Goal: Task Accomplishment & Management: Use online tool/utility

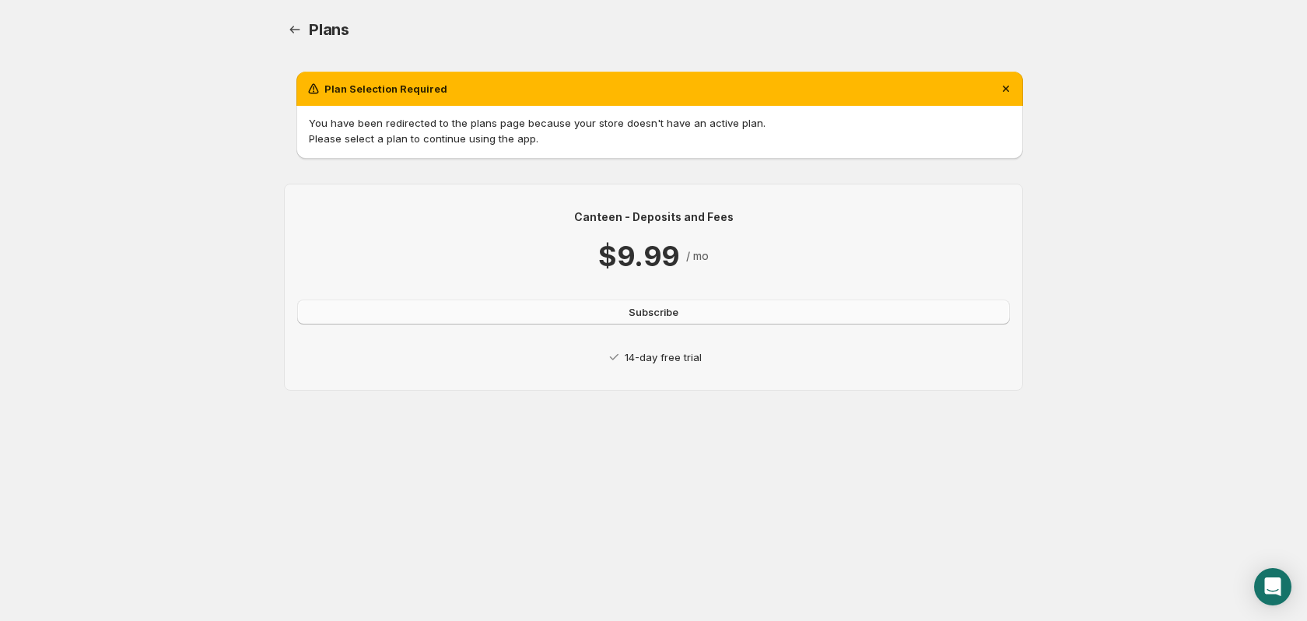
click at [661, 314] on span "Subscribe" at bounding box center [654, 312] width 50 height 16
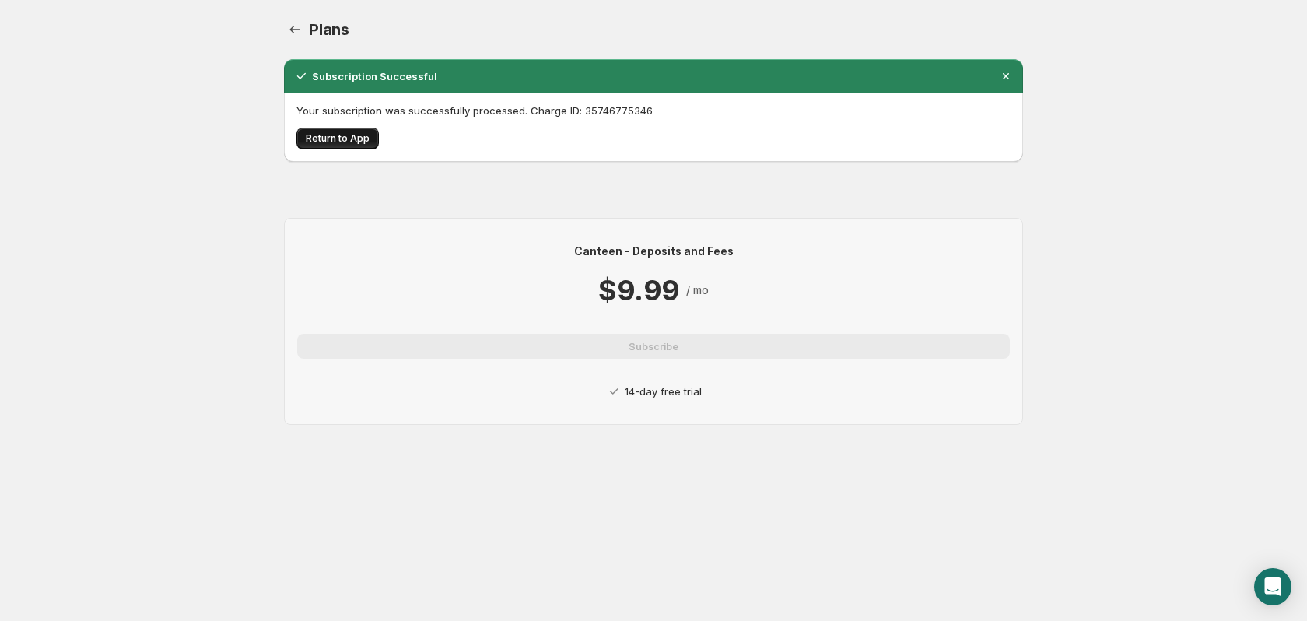
click at [344, 129] on button "Return to App" at bounding box center [337, 139] width 82 height 22
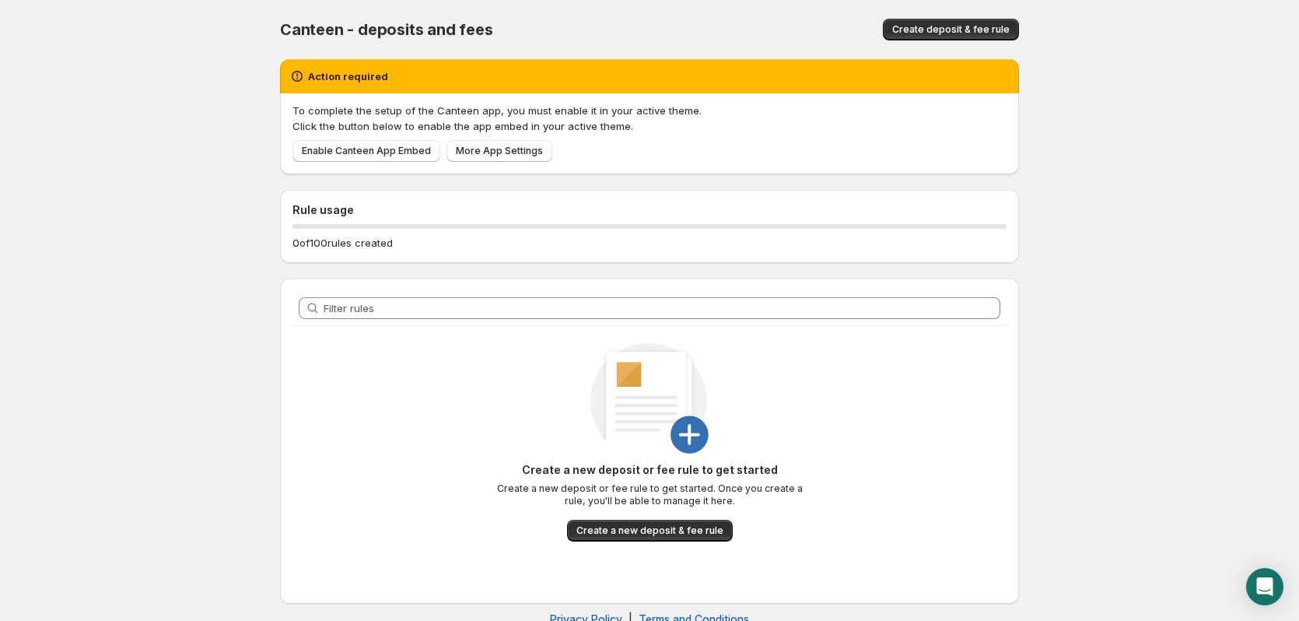
scroll to position [33, 0]
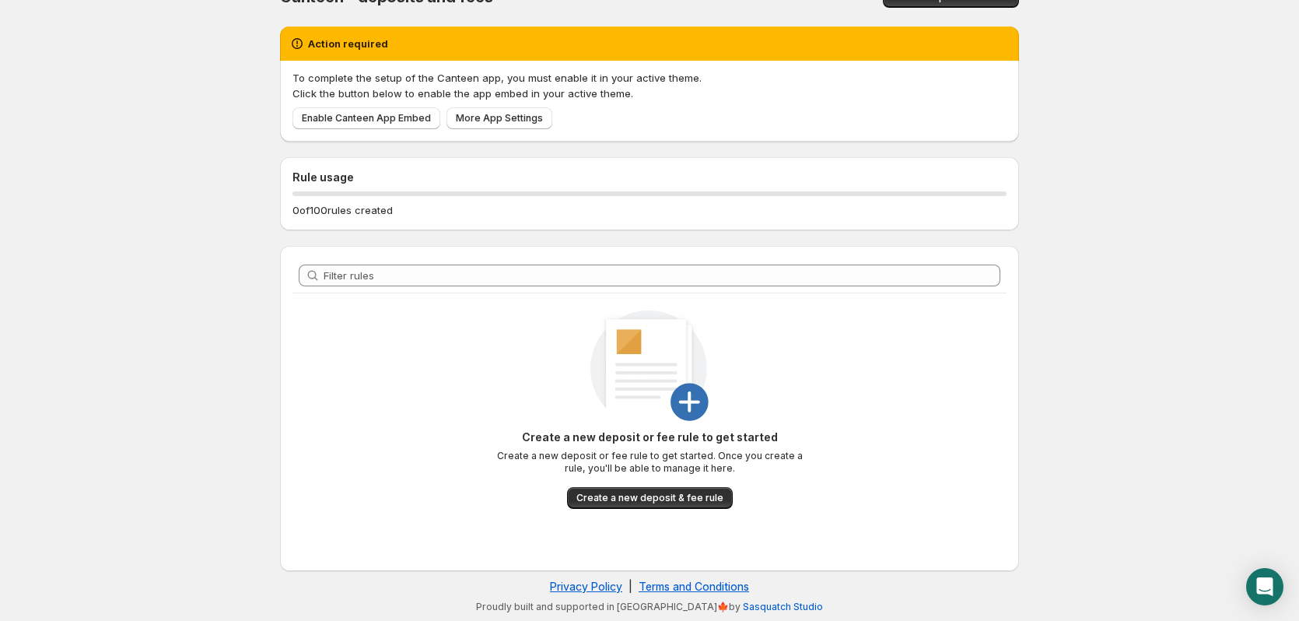
click at [654, 501] on span "Create a new deposit & fee rule" at bounding box center [650, 498] width 147 height 12
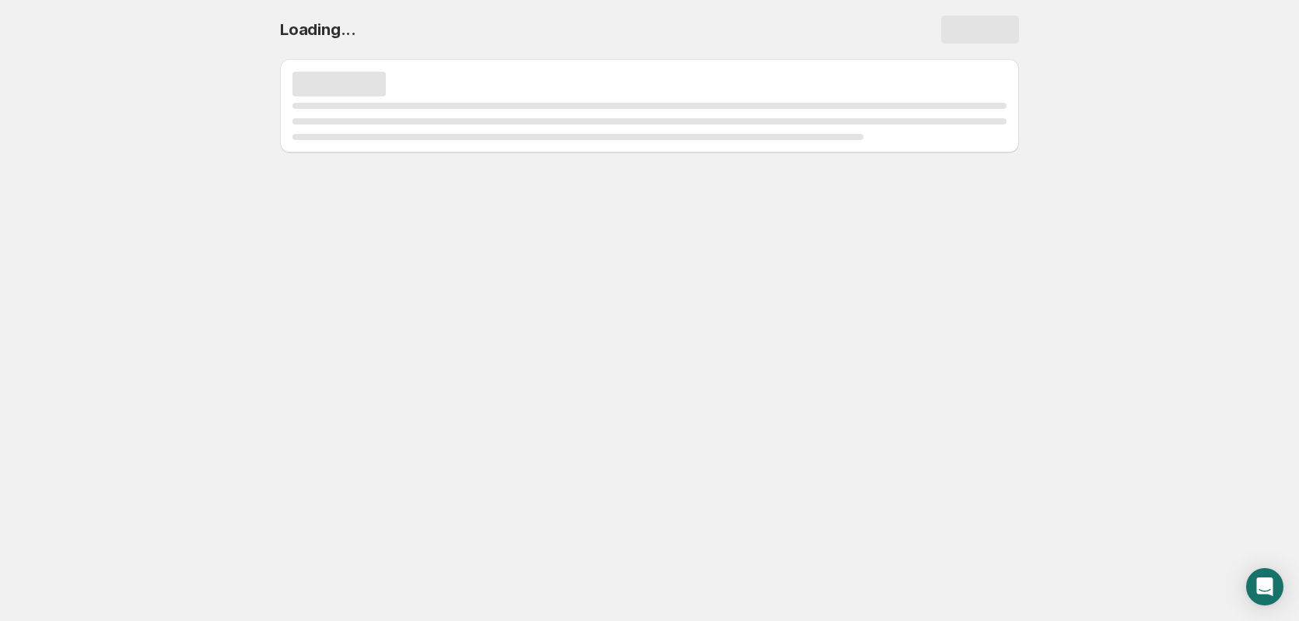
scroll to position [0, 0]
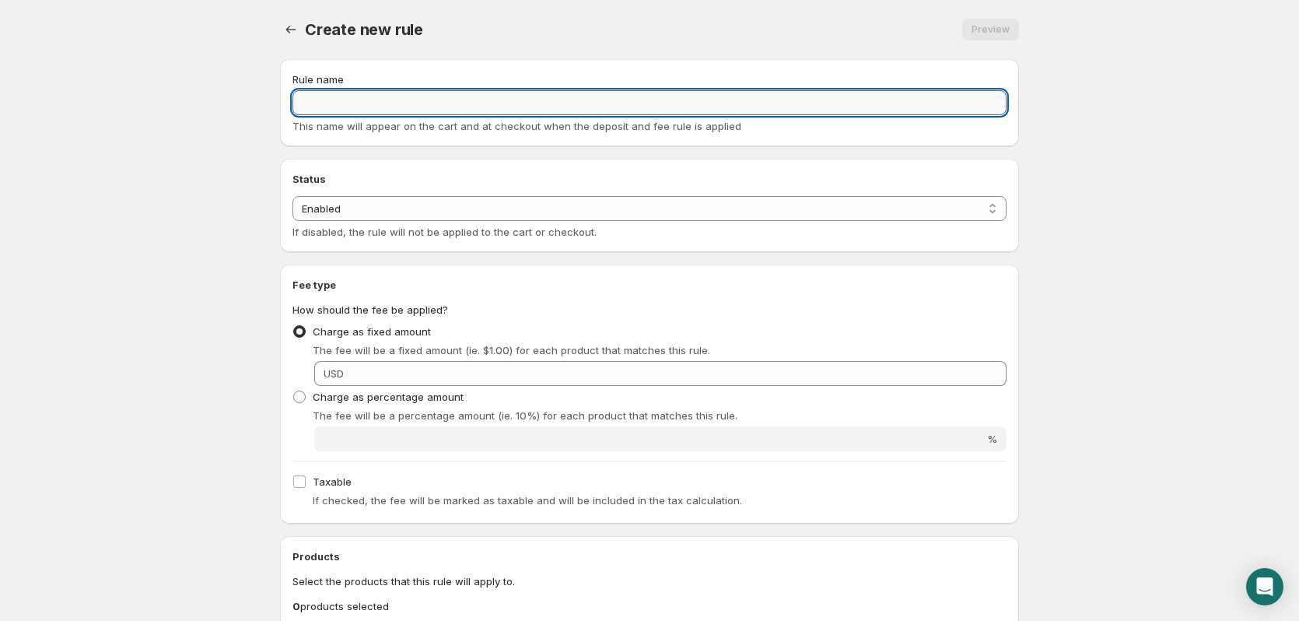
click at [551, 100] on input "Rule name" at bounding box center [650, 102] width 714 height 25
type input "1 Jar Deposit"
click at [1039, 189] on body "Home Help 1 Jar Deposit. This page is ready 1 Jar Deposit Preview More actions …" at bounding box center [649, 310] width 1299 height 621
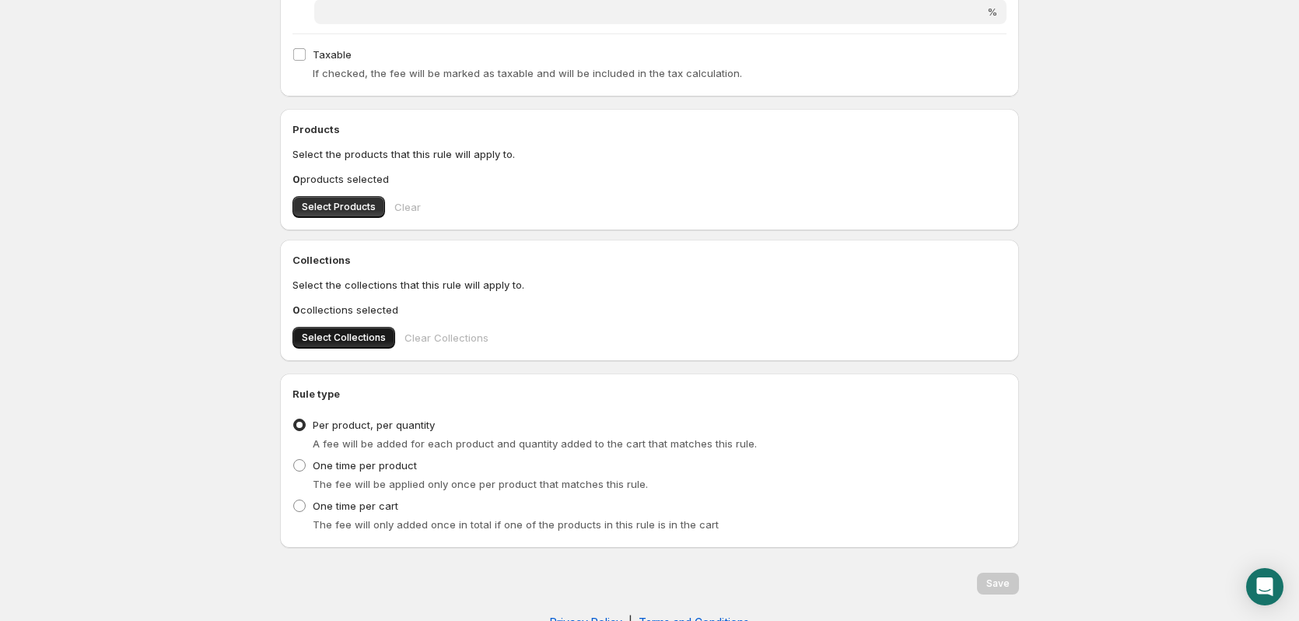
scroll to position [463, 0]
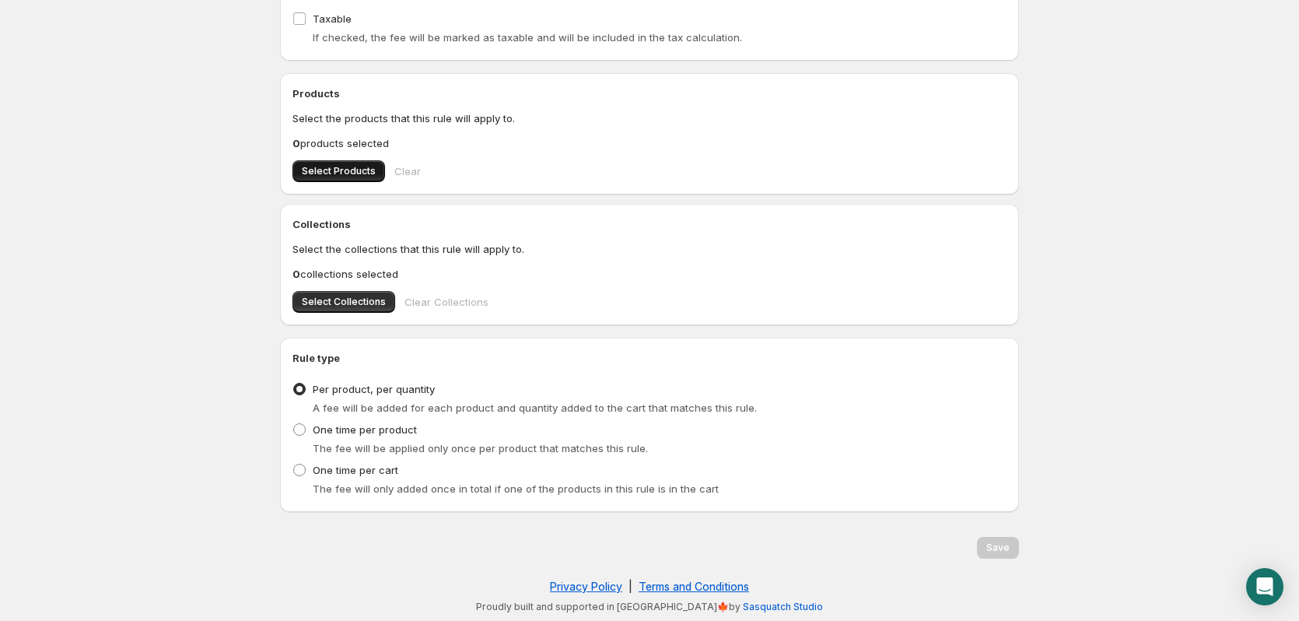
click at [345, 172] on span "Select Products" at bounding box center [339, 171] width 74 height 12
click at [352, 166] on span "Select Products" at bounding box center [339, 171] width 74 height 12
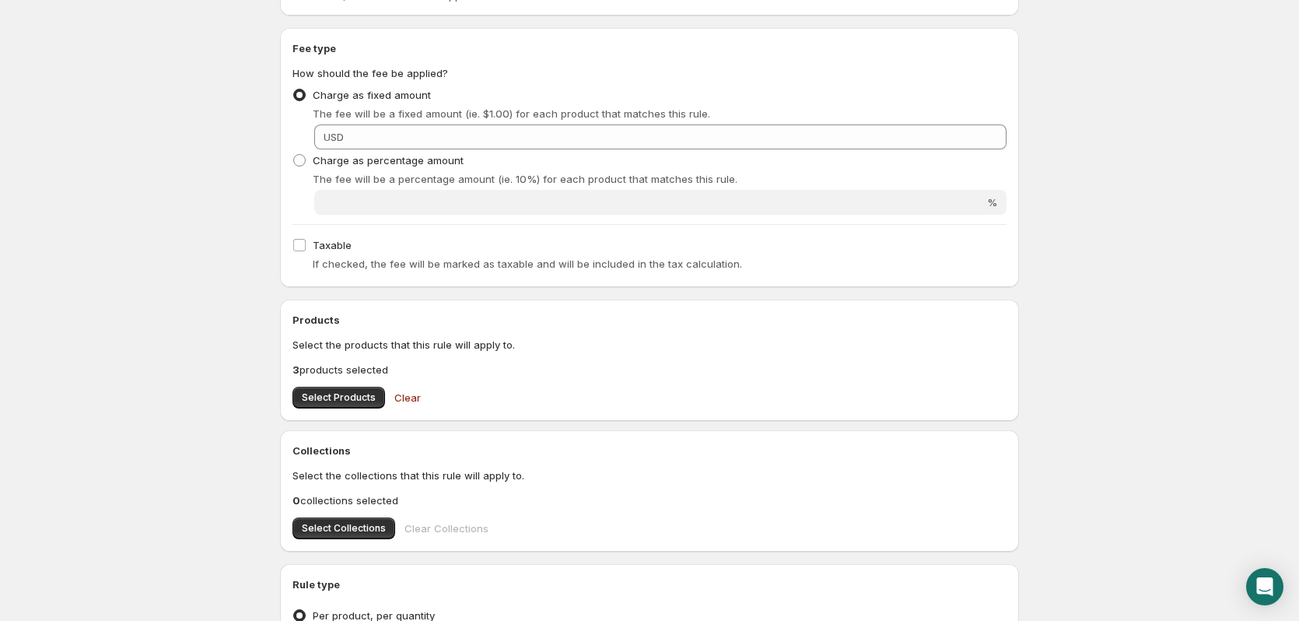
scroll to position [0, 0]
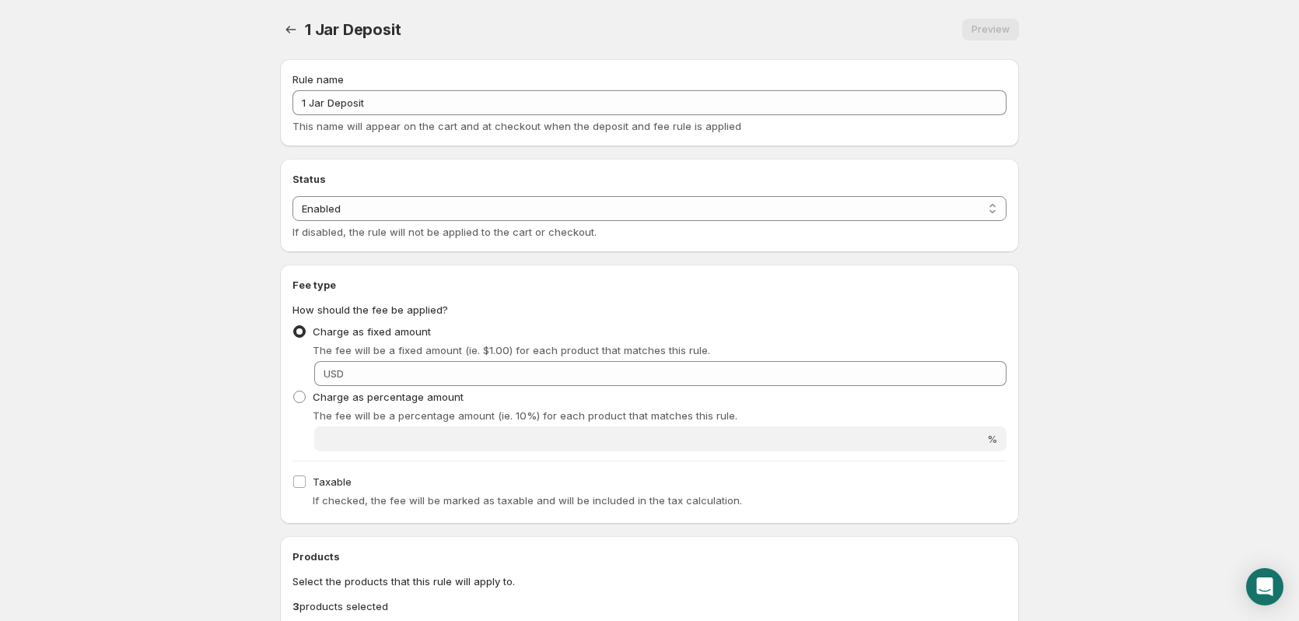
click at [1067, 465] on body "Home Help 1 Jar Deposit. This page is ready 1 Jar Deposit Preview More actions …" at bounding box center [649, 310] width 1299 height 621
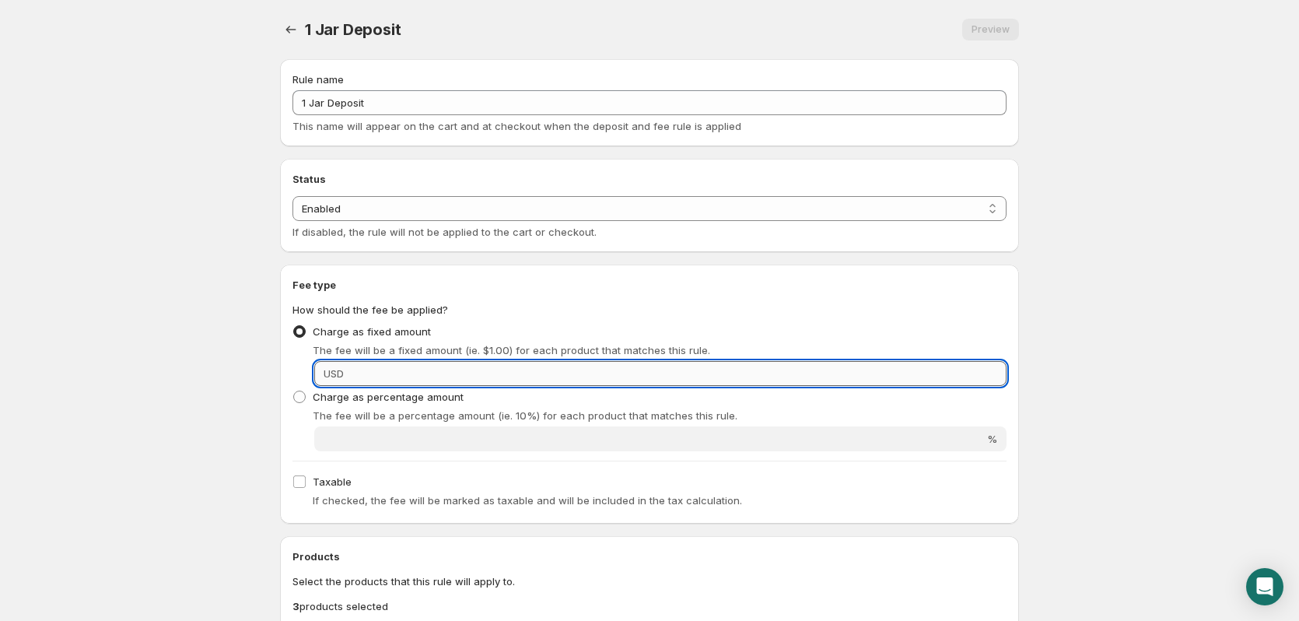
click at [467, 379] on input "Fixed amount" at bounding box center [678, 373] width 658 height 25
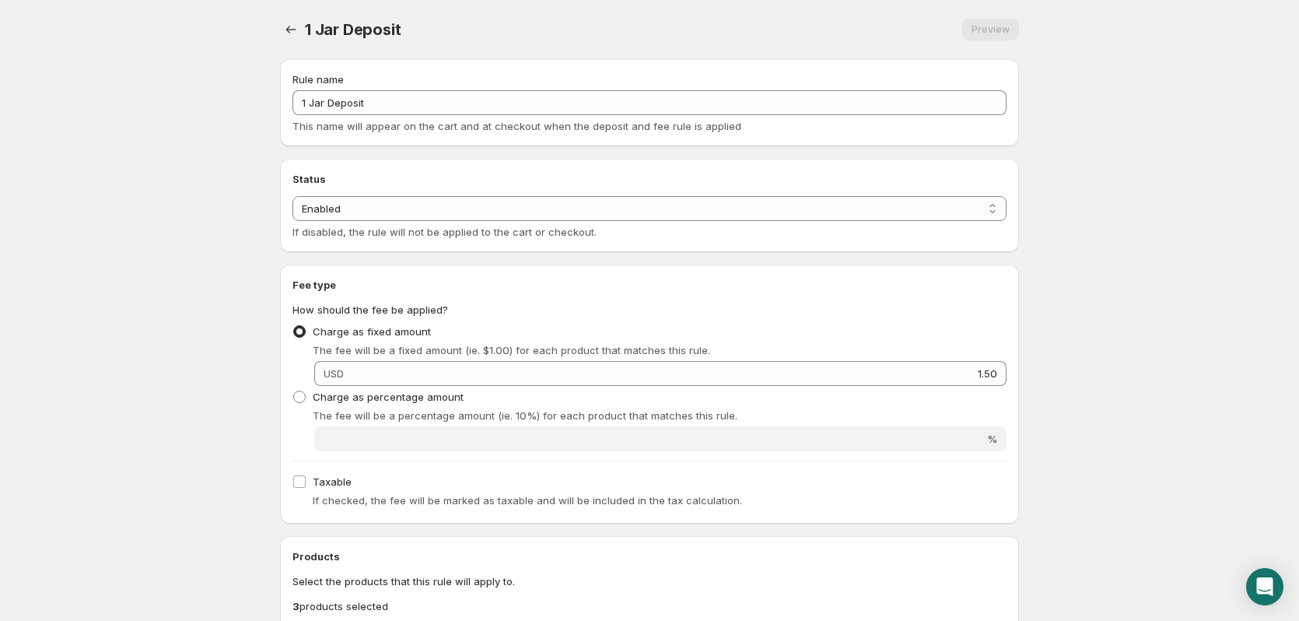
click at [1208, 437] on body "Home Help 1 Jar Deposit. This page is ready 1 Jar Deposit Preview More actions …" at bounding box center [649, 310] width 1299 height 621
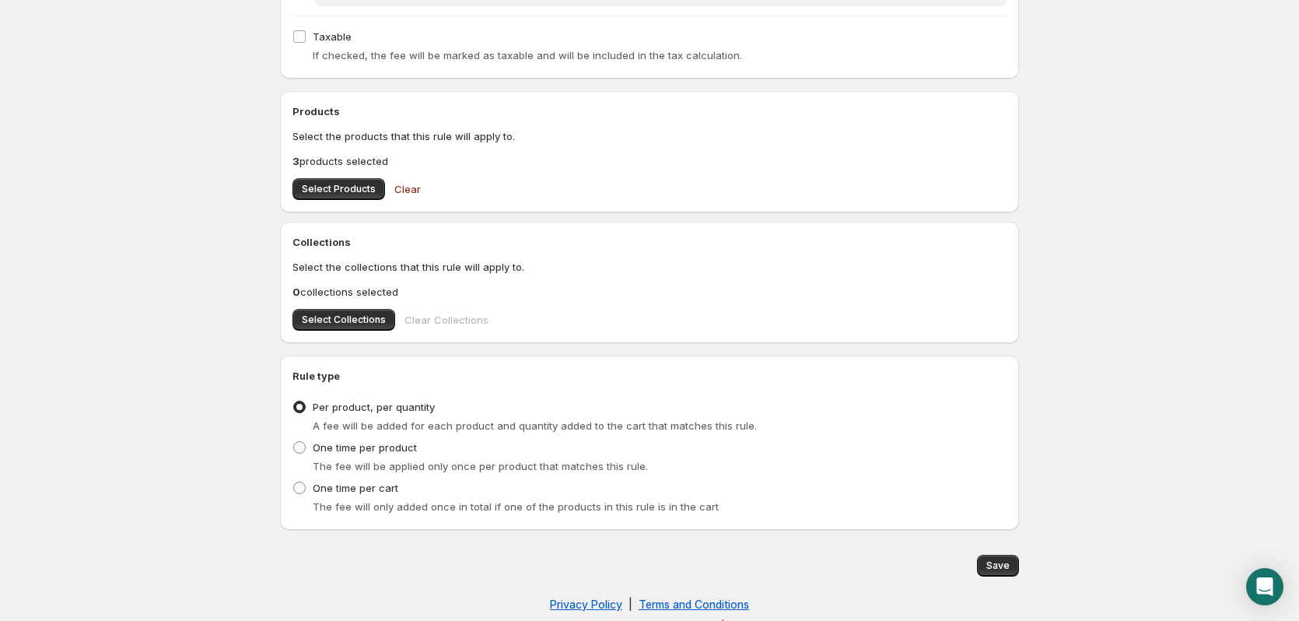
scroll to position [463, 0]
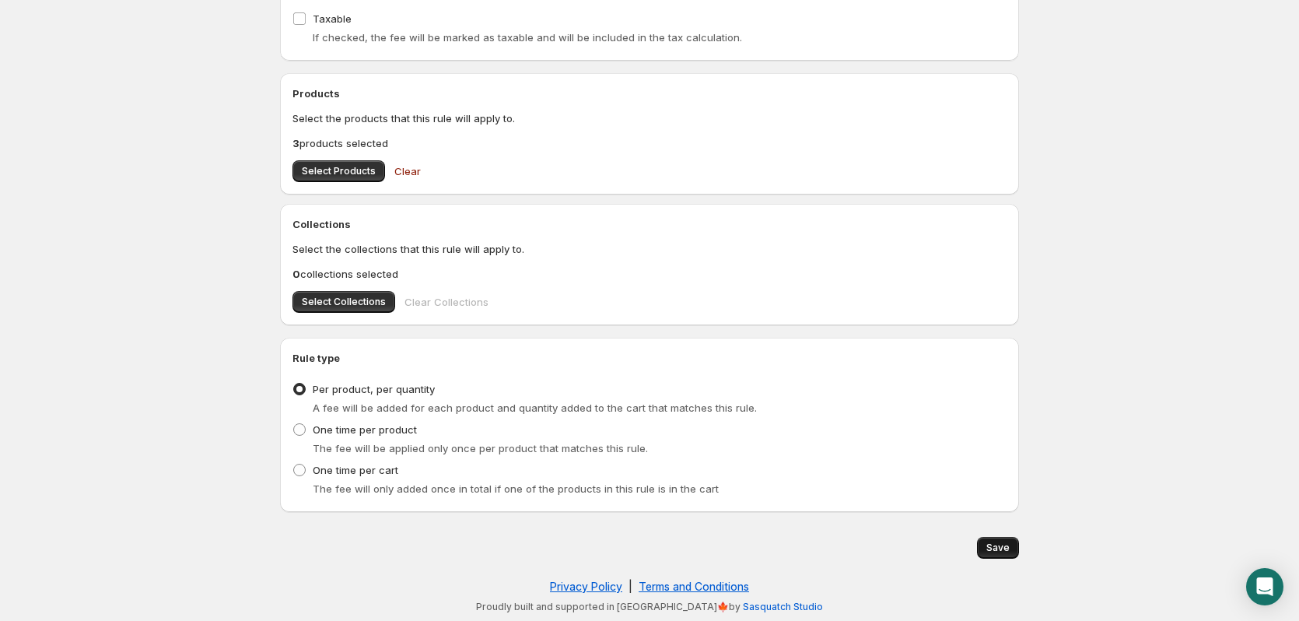
click at [997, 552] on span "Save" at bounding box center [998, 548] width 23 height 12
type input "1.5"
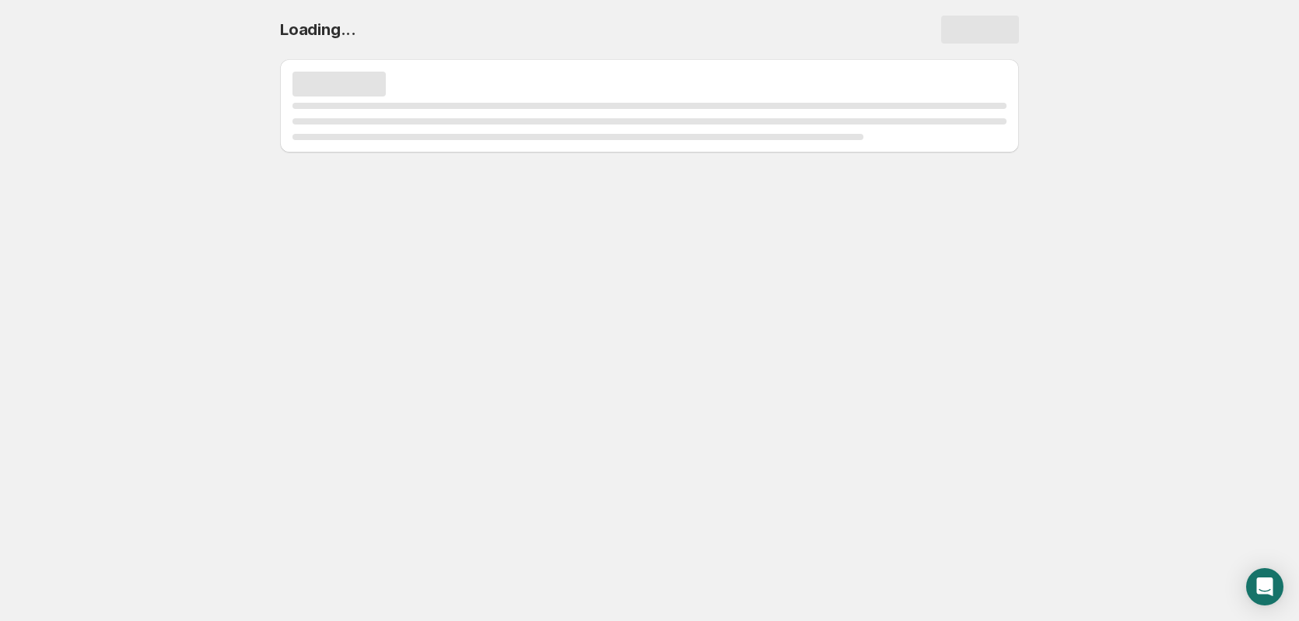
scroll to position [0, 0]
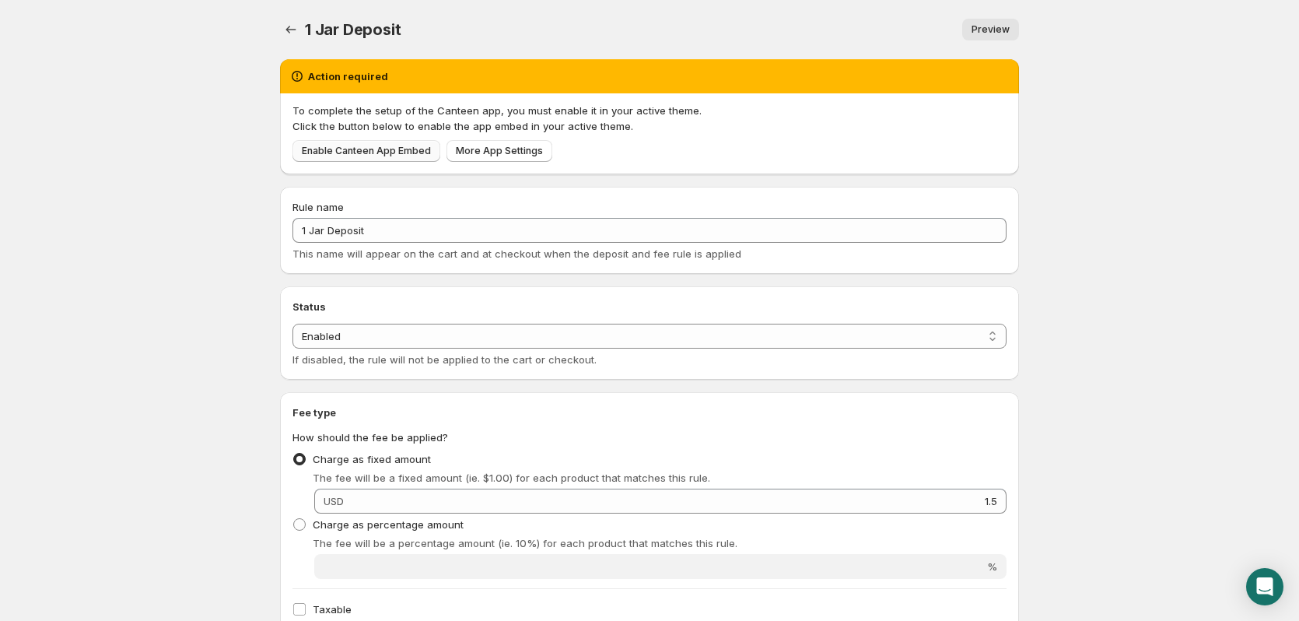
click at [374, 149] on span "Enable Canteen App Embed" at bounding box center [366, 151] width 129 height 12
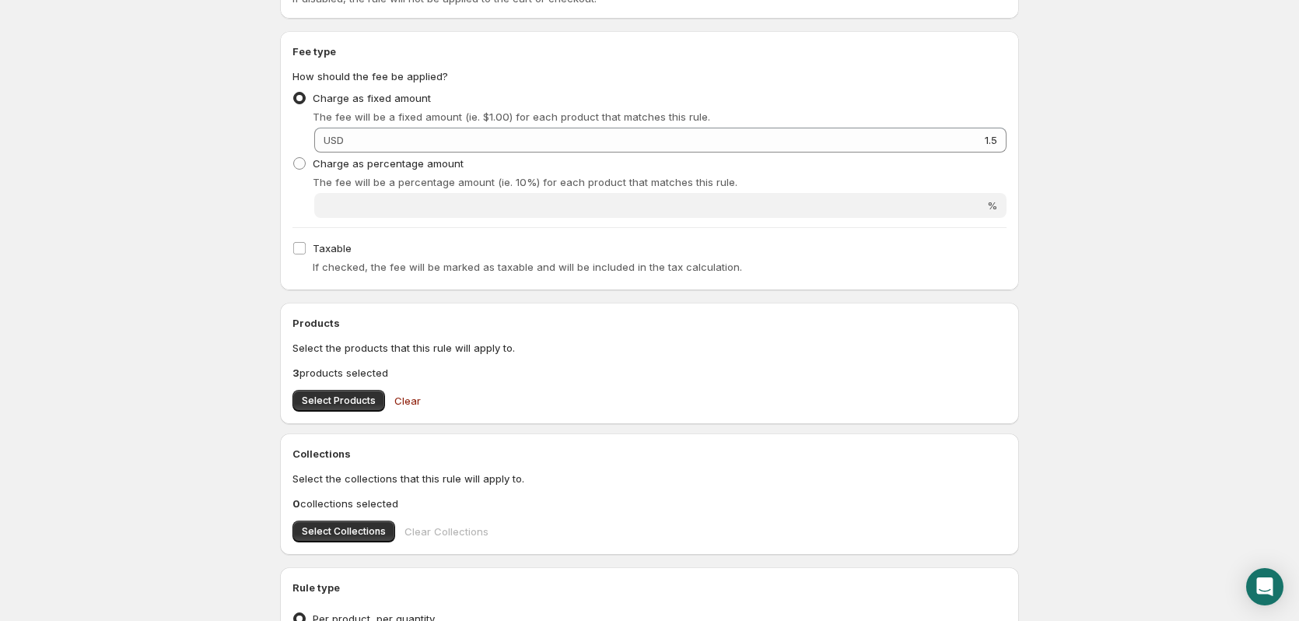
scroll to position [463, 0]
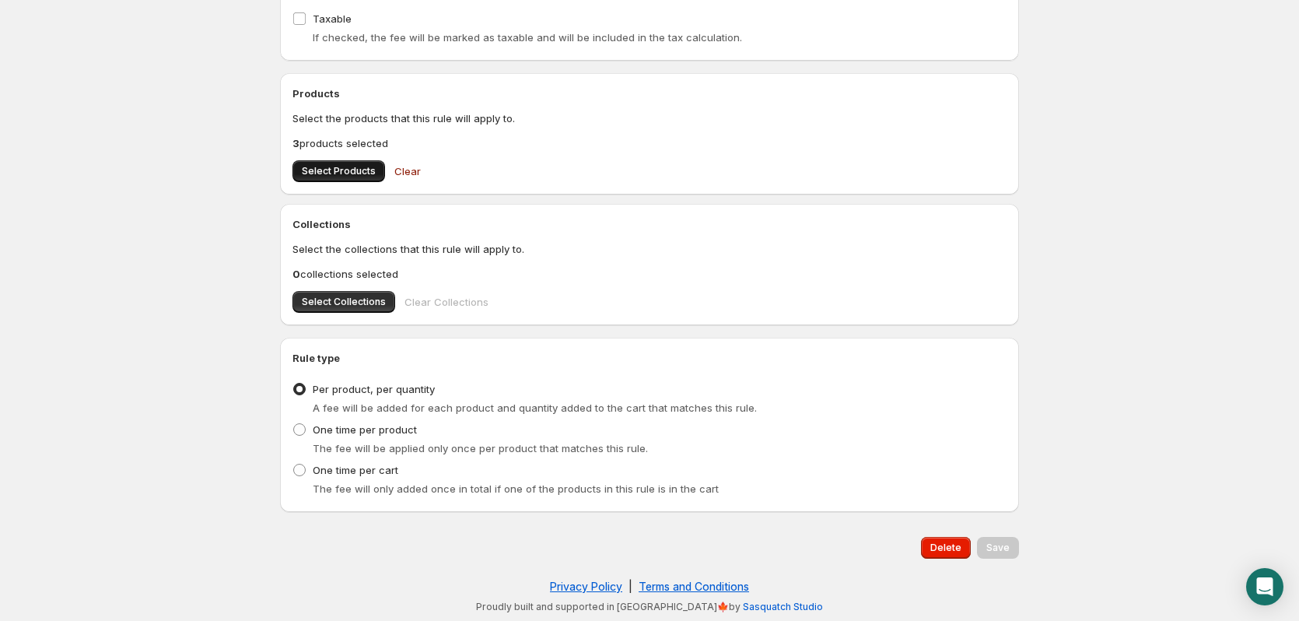
click at [362, 172] on span "Select Products" at bounding box center [339, 171] width 74 height 12
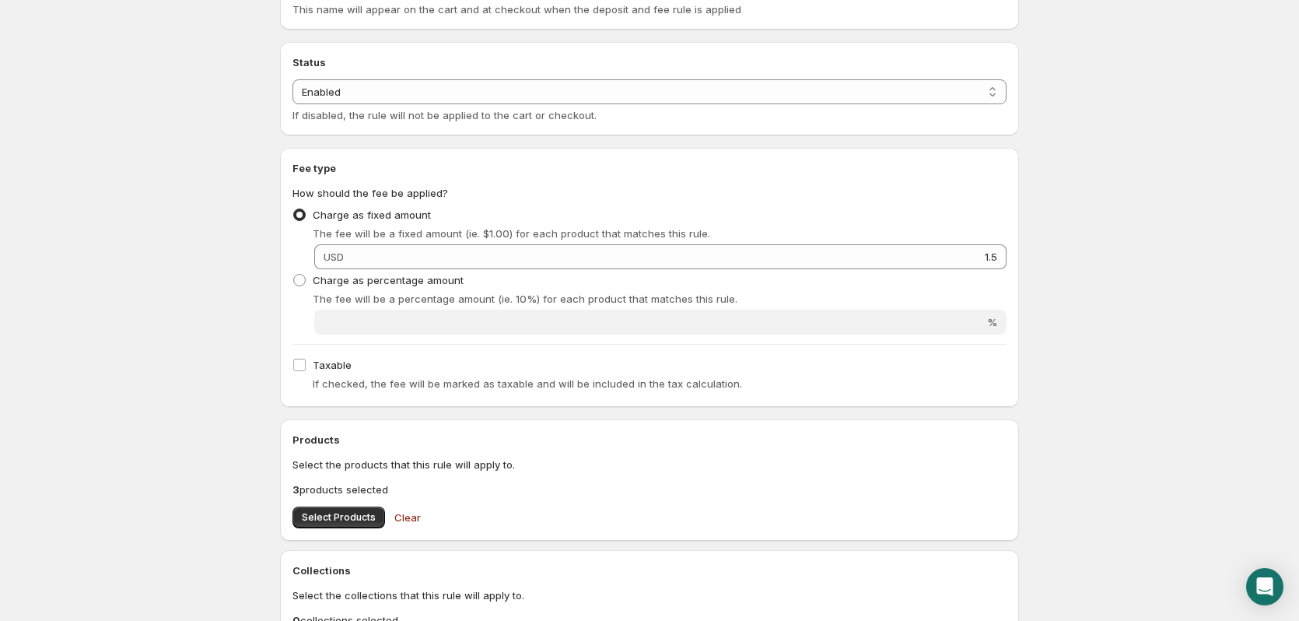
scroll to position [0, 0]
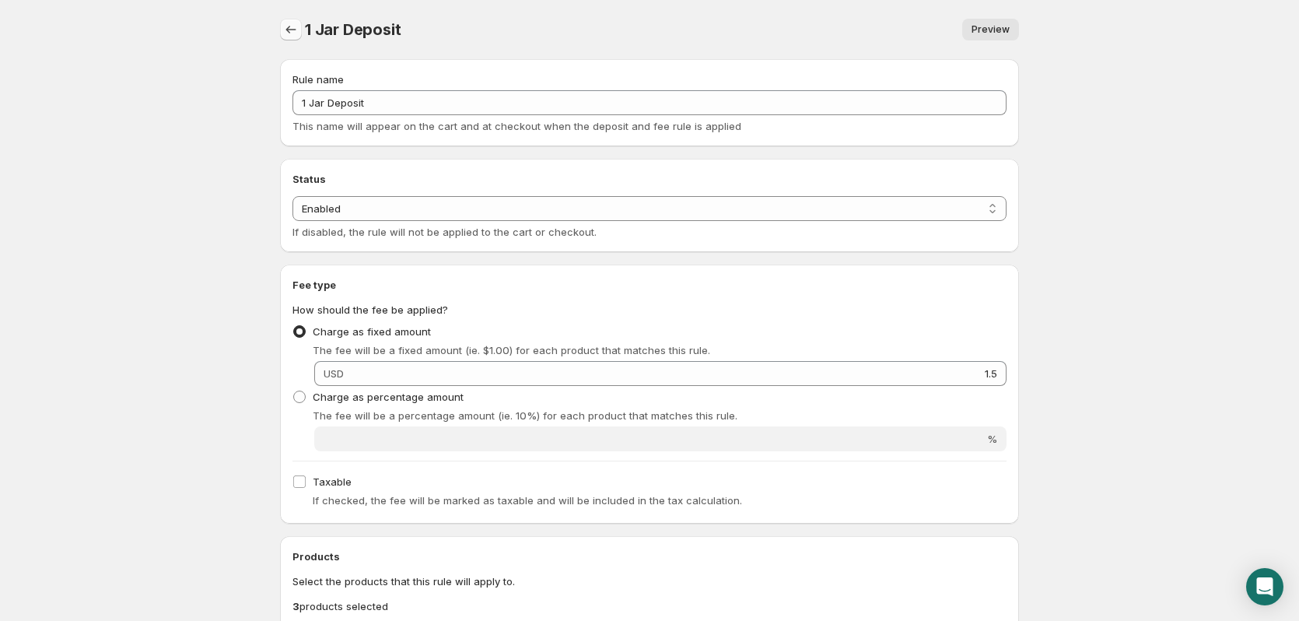
click at [287, 27] on icon "Settings" at bounding box center [291, 30] width 16 height 16
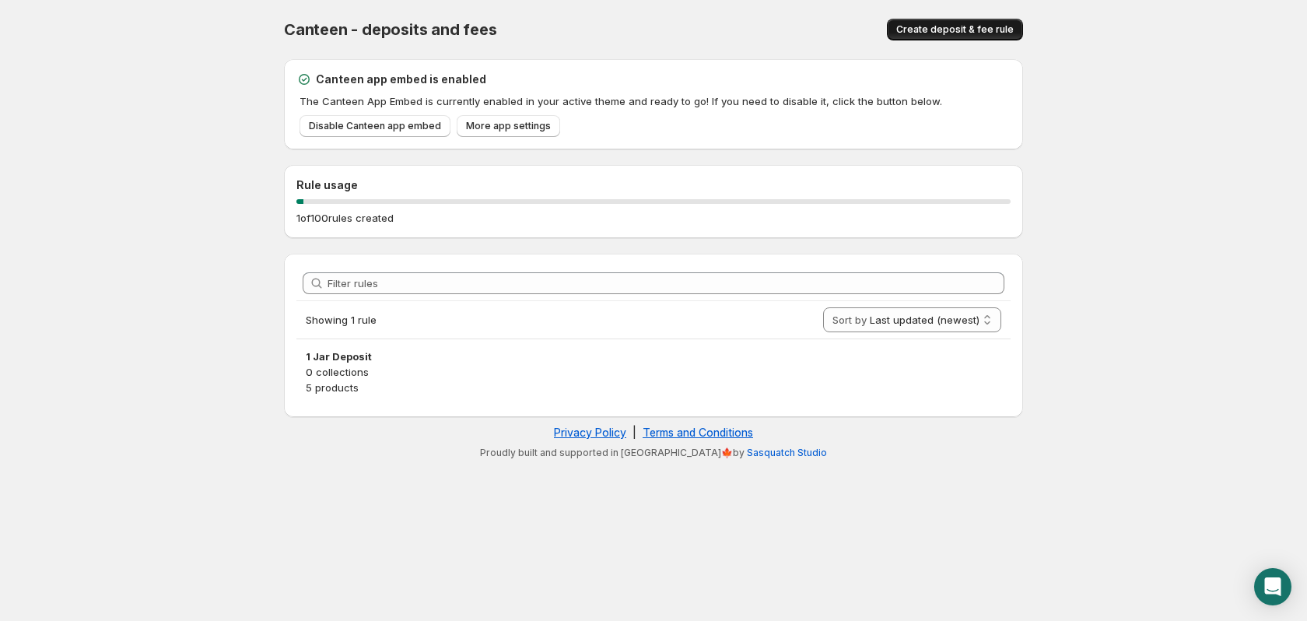
click at [975, 32] on span "Create deposit & fee rule" at bounding box center [954, 29] width 117 height 12
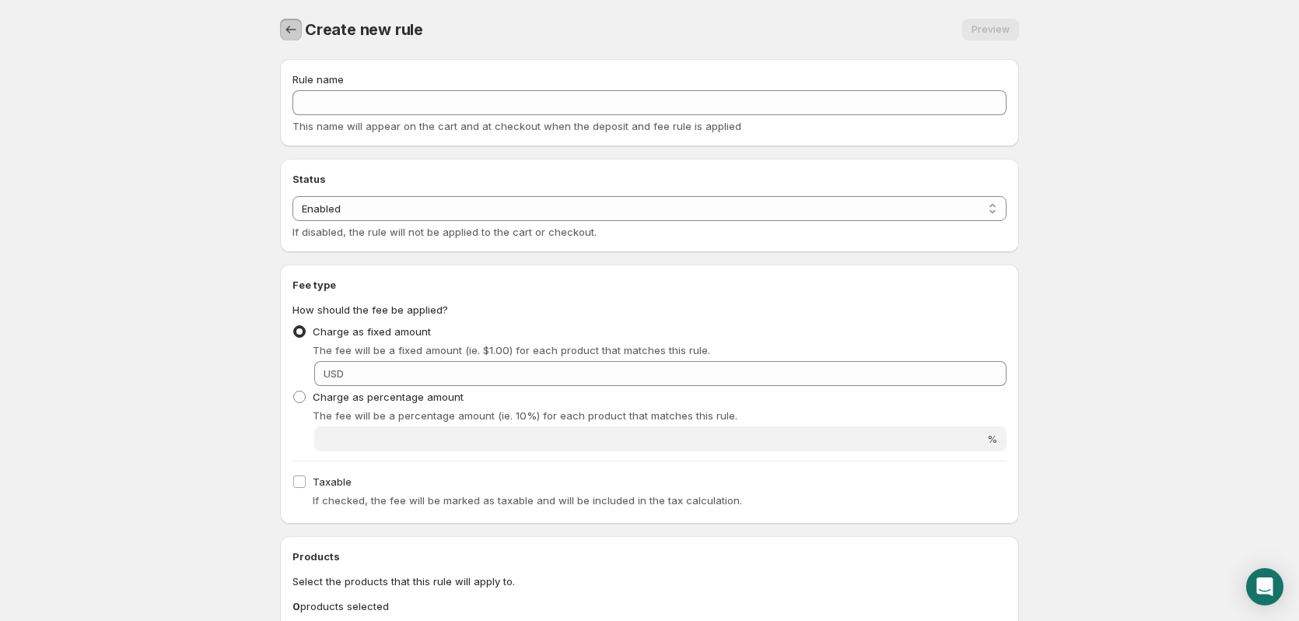
click at [294, 30] on icon "Settings" at bounding box center [291, 30] width 16 height 16
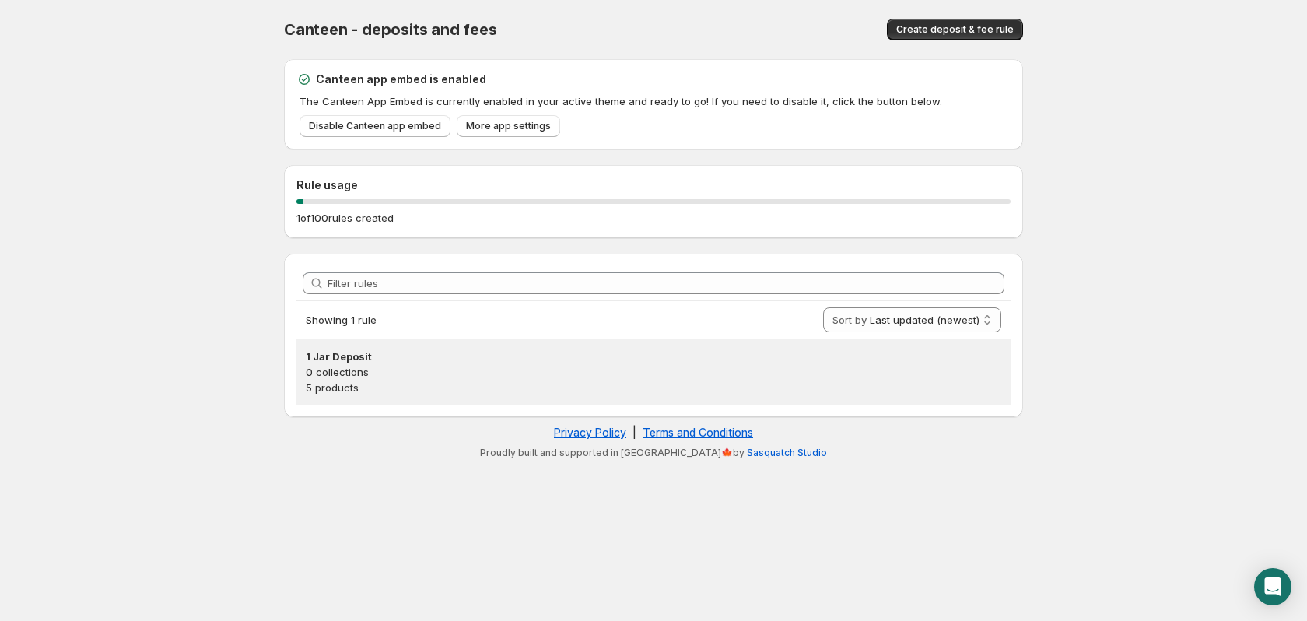
click at [414, 367] on p "0 collections" at bounding box center [654, 372] width 696 height 16
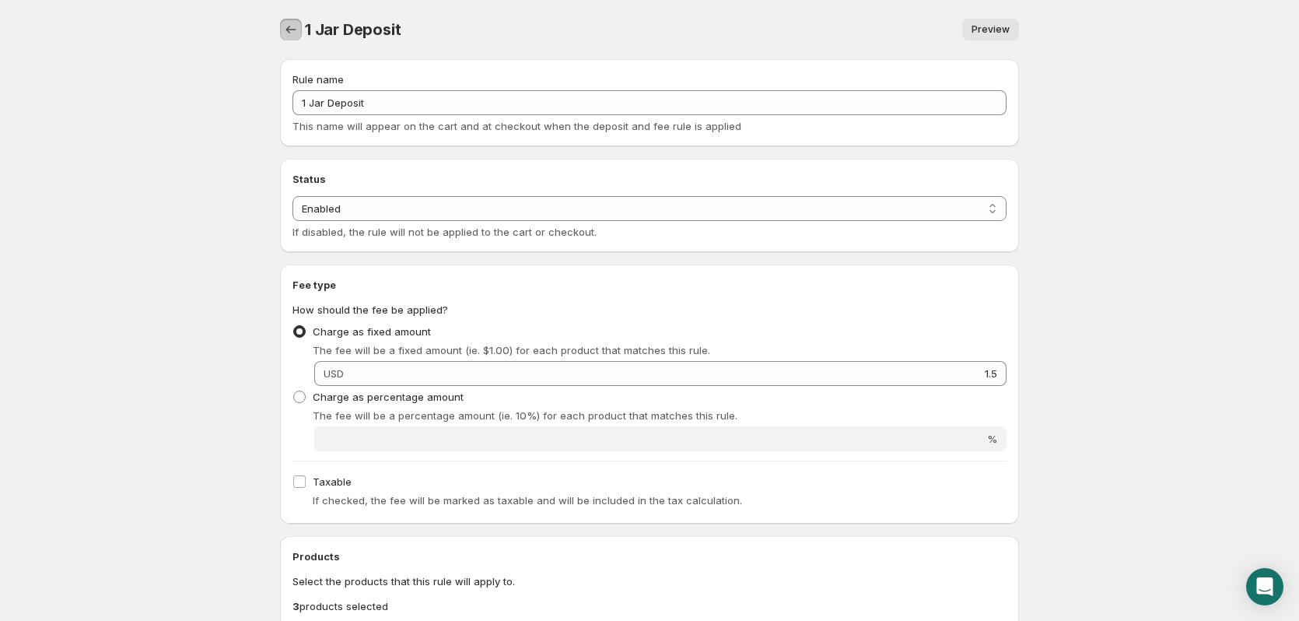
click at [297, 27] on icon "Settings" at bounding box center [291, 30] width 16 height 16
